Goal: Navigation & Orientation: Understand site structure

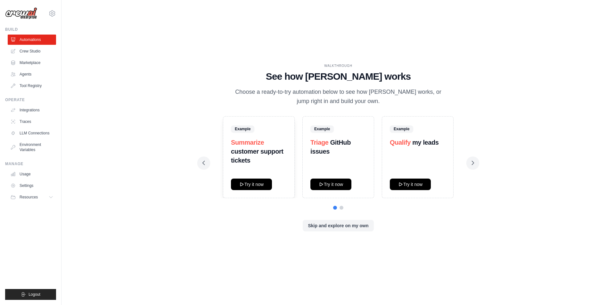
click at [28, 15] on img at bounding box center [21, 13] width 32 height 12
click at [30, 13] on img at bounding box center [21, 13] width 32 height 12
click at [53, 13] on icon at bounding box center [52, 14] width 8 height 8
click at [104, 45] on div "WALKTHROUGH See how [PERSON_NAME] works Choose a ready-to-try automation below …" at bounding box center [338, 152] width 533 height 292
click at [15, 16] on img at bounding box center [21, 13] width 32 height 12
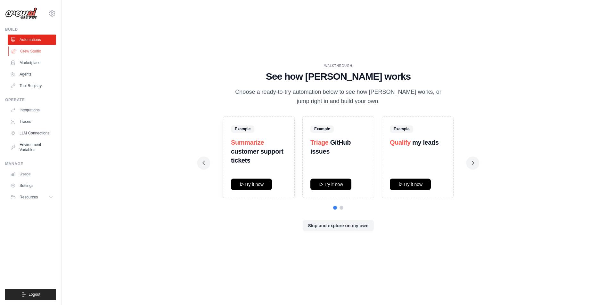
click at [33, 51] on link "Crew Studio" at bounding box center [32, 51] width 48 height 10
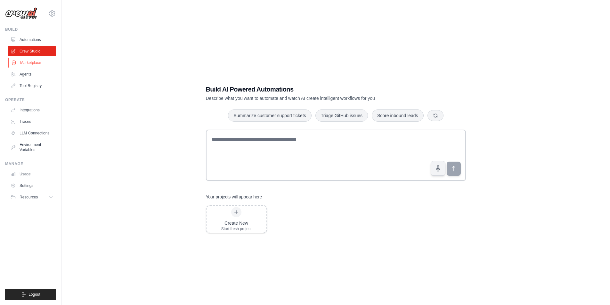
click at [30, 63] on link "Marketplace" at bounding box center [32, 63] width 48 height 10
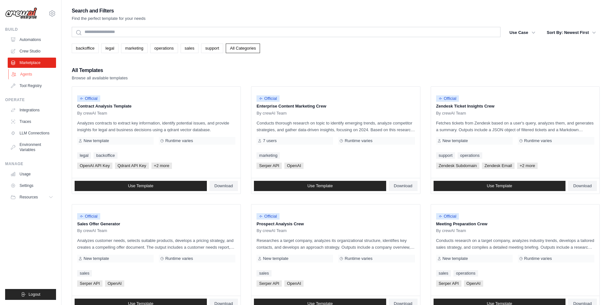
click at [29, 73] on link "Agents" at bounding box center [32, 74] width 48 height 10
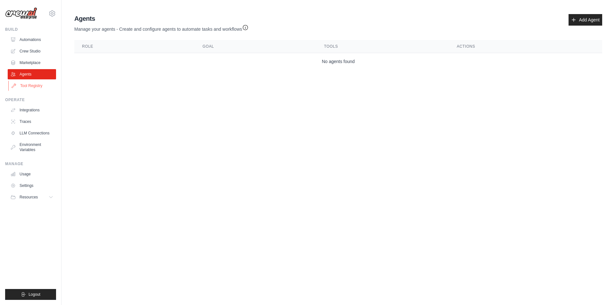
click at [29, 86] on link "Tool Registry" at bounding box center [32, 86] width 48 height 10
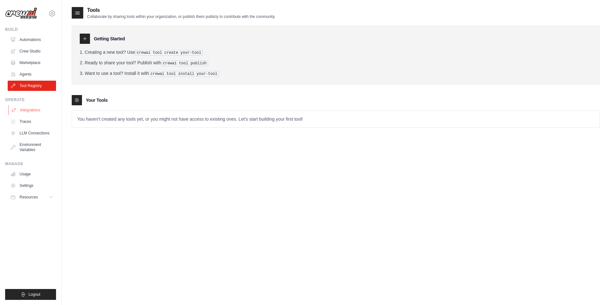
click at [27, 110] on link "Integrations" at bounding box center [32, 110] width 48 height 10
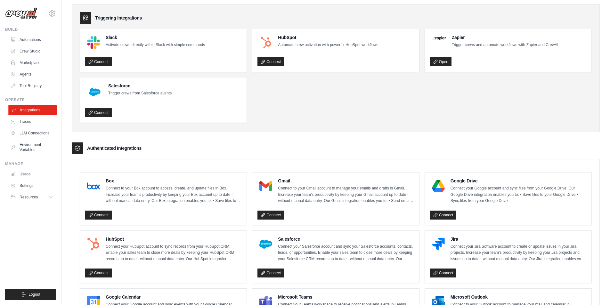
scroll to position [32, 0]
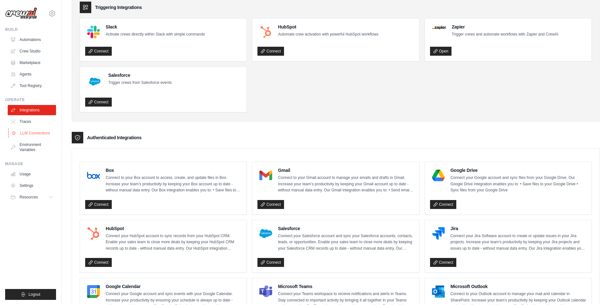
click at [35, 132] on link "LLM Connections" at bounding box center [32, 133] width 48 height 10
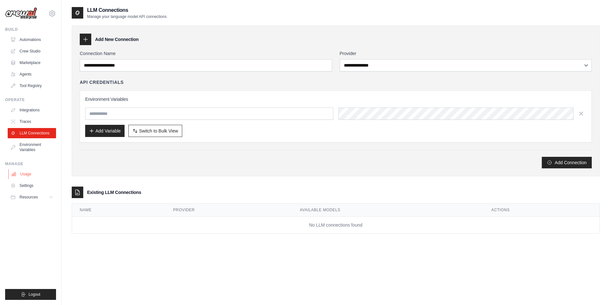
click at [28, 175] on link "Usage" at bounding box center [32, 174] width 48 height 10
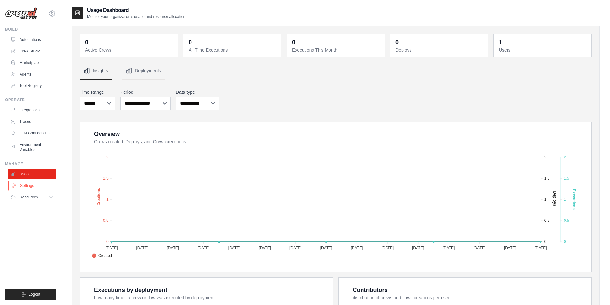
click at [27, 187] on link "Settings" at bounding box center [32, 186] width 48 height 10
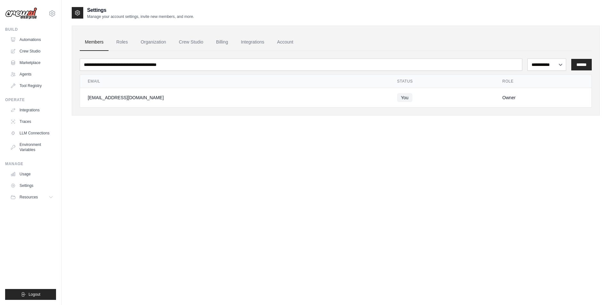
click at [25, 10] on img at bounding box center [21, 13] width 32 height 12
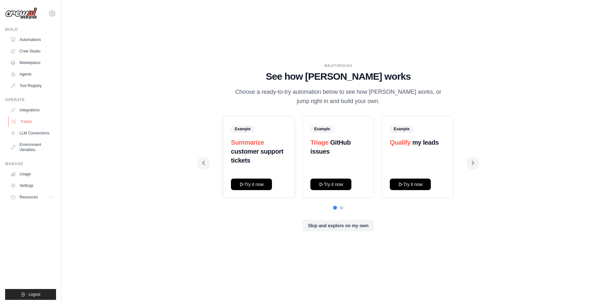
click at [26, 120] on link "Traces" at bounding box center [32, 122] width 48 height 10
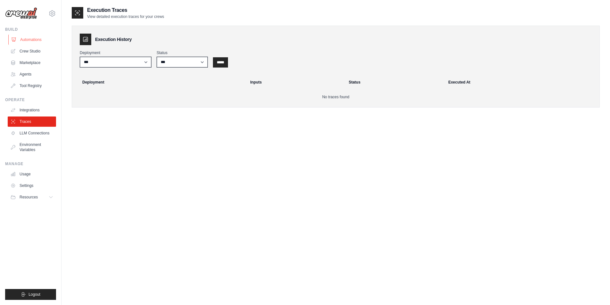
click at [27, 41] on link "Automations" at bounding box center [32, 40] width 48 height 10
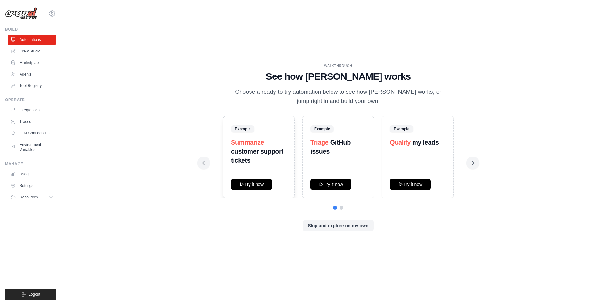
click at [31, 12] on img at bounding box center [21, 13] width 32 height 12
click at [52, 14] on icon at bounding box center [52, 13] width 2 height 2
click at [36, 43] on link "Settings" at bounding box center [52, 43] width 56 height 12
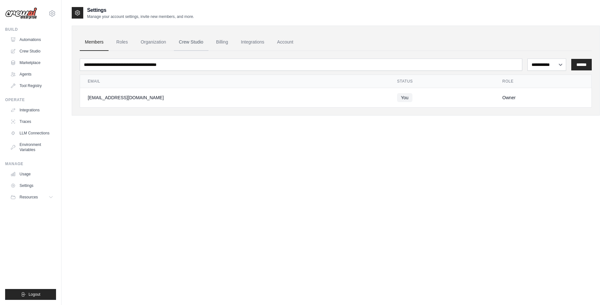
click at [192, 44] on link "Crew Studio" at bounding box center [191, 42] width 35 height 17
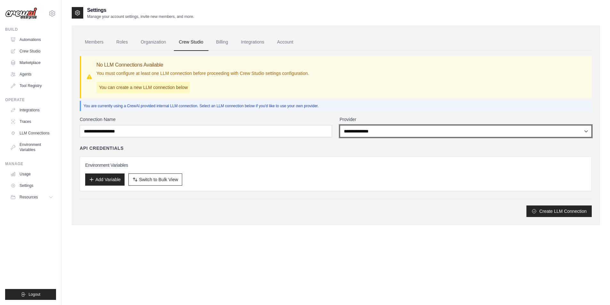
click at [369, 134] on select "**********" at bounding box center [466, 131] width 252 height 12
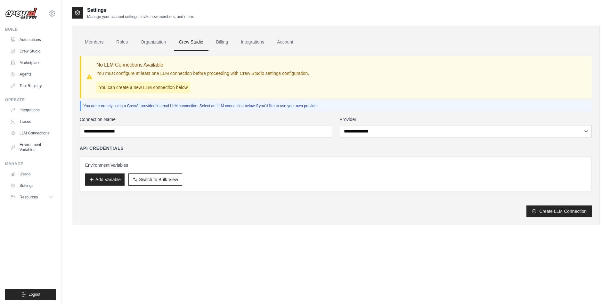
click at [361, 105] on p "You are currently using a CrewAI provided internal LLM connection. Select an LL…" at bounding box center [337, 105] width 506 height 5
